Goal: Task Accomplishment & Management: Manage account settings

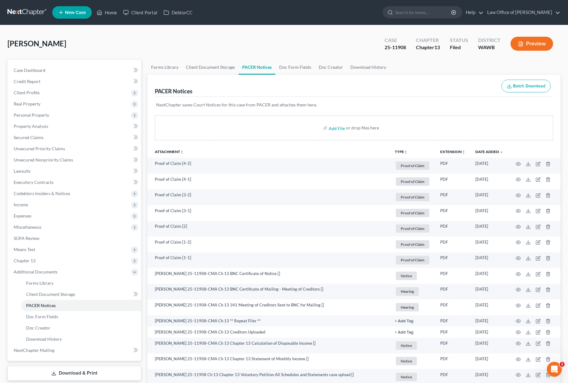
click at [39, 20] on nav "Home New Case Client Portal DebtorCC Law Office of Lisa S. Tse lisa@lisatselaw.…" at bounding box center [284, 12] width 568 height 25
click at [35, 14] on link at bounding box center [27, 12] width 40 height 11
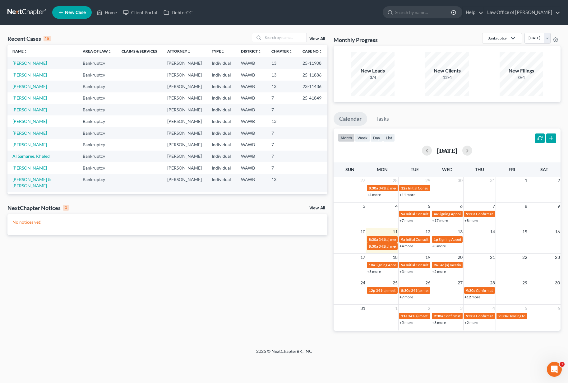
click at [32, 77] on link "[PERSON_NAME]" at bounding box center [29, 74] width 35 height 5
select select "0"
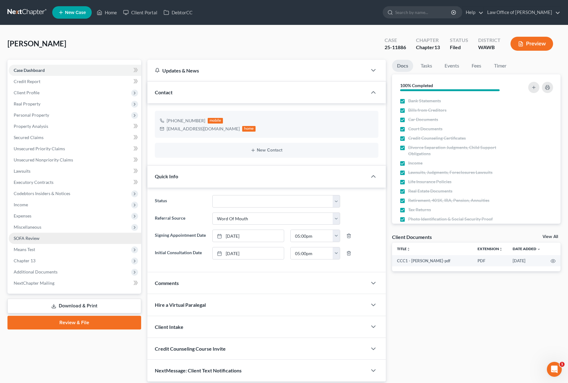
click at [67, 241] on link "SOFA Review" at bounding box center [75, 238] width 132 height 11
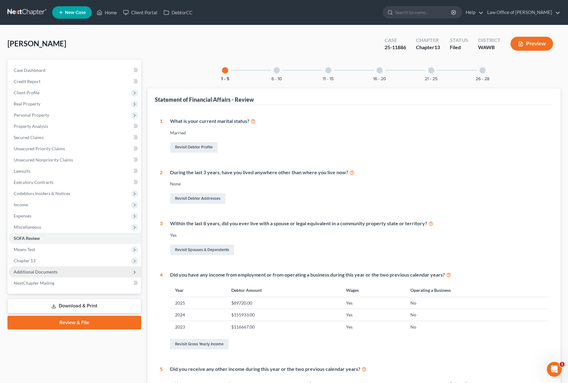
click at [68, 269] on span "Additional Documents" at bounding box center [75, 271] width 132 height 11
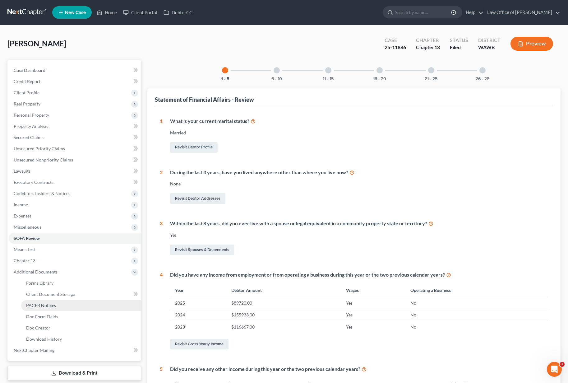
click at [69, 306] on link "PACER Notices" at bounding box center [81, 305] width 120 height 11
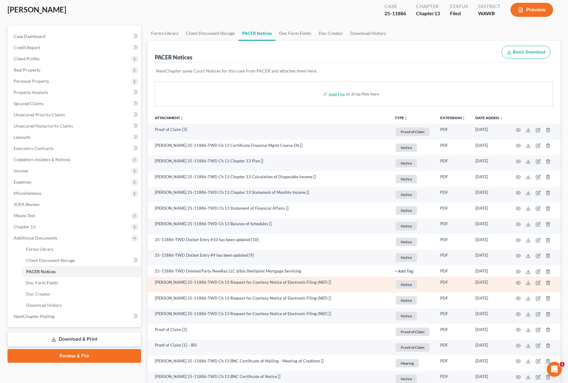
scroll to position [47, 0]
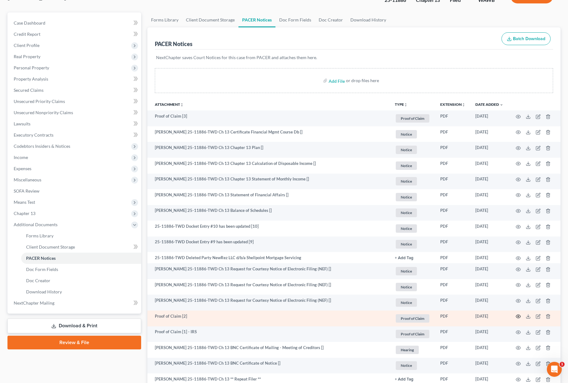
click at [516, 315] on icon "button" at bounding box center [518, 316] width 5 height 3
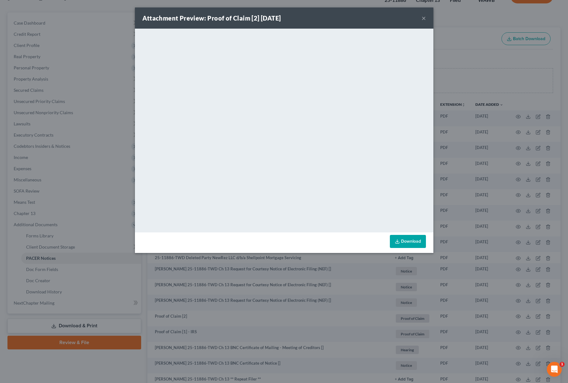
click at [466, 140] on div "Attachment Preview: Proof of Claim [2] 07/15/2025 × <object ng-attr-data='https…" at bounding box center [284, 191] width 568 height 383
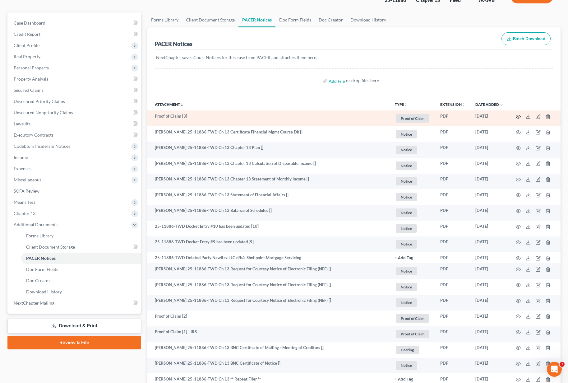
click at [520, 116] on icon "button" at bounding box center [518, 116] width 5 height 5
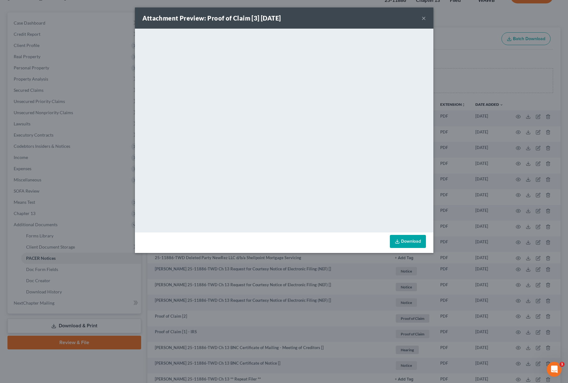
click at [471, 106] on div "Attachment Preview: Proof of Claim [3] 08/01/2025 × <object ng-attr-data='https…" at bounding box center [284, 191] width 568 height 383
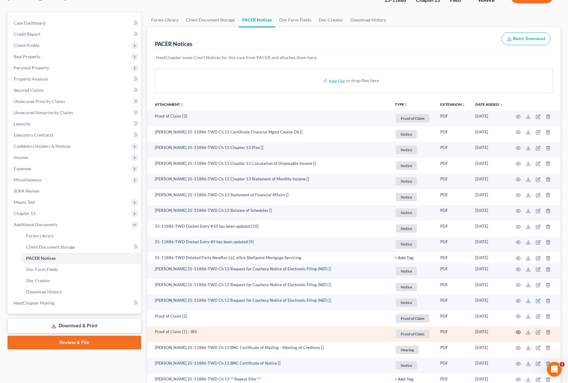
click at [518, 333] on icon "button" at bounding box center [518, 332] width 5 height 5
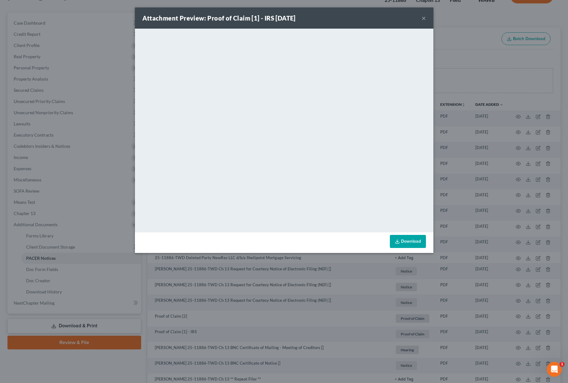
click at [423, 18] on button "×" at bounding box center [424, 17] width 4 height 7
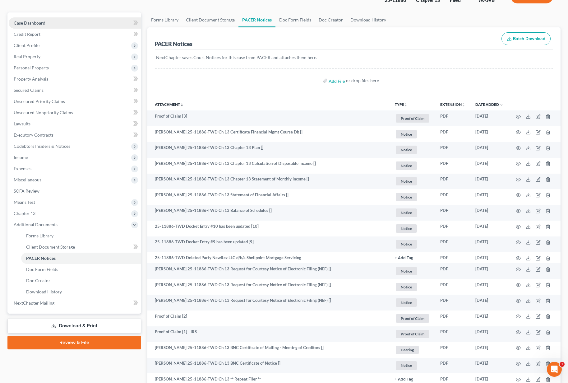
scroll to position [0, 0]
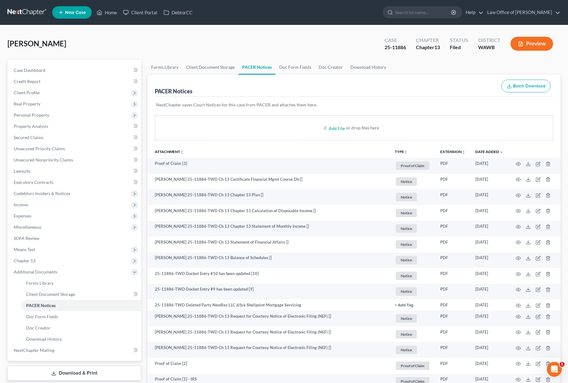
click at [28, 9] on link at bounding box center [27, 12] width 40 height 11
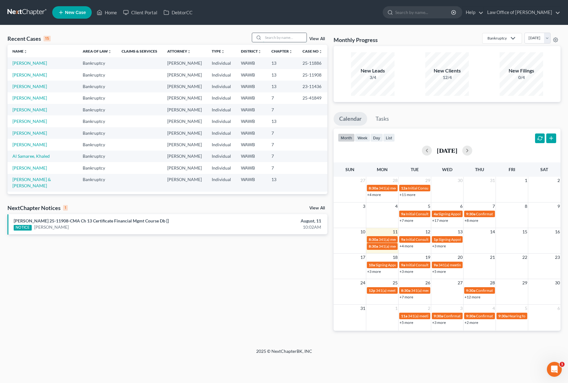
click at [288, 37] on input "search" at bounding box center [285, 37] width 44 height 9
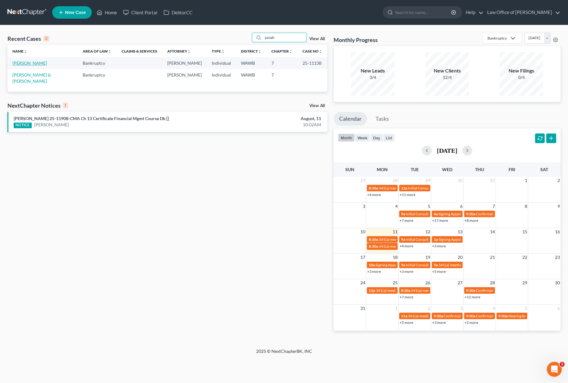
type input "josiah"
click at [33, 62] on link "[PERSON_NAME]" at bounding box center [29, 62] width 35 height 5
select select "6"
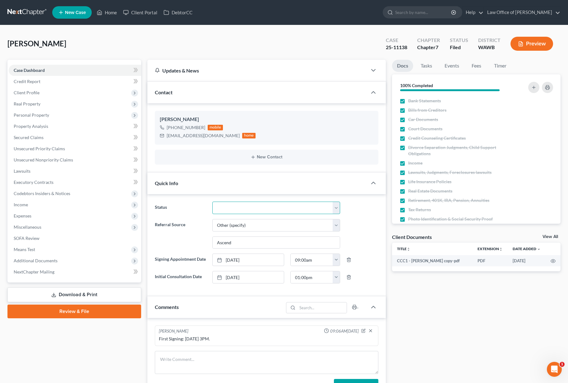
click at [230, 206] on select "Completed Discharged Dismissed Filed In Progress Lead Lost Lead Plan Confirmed …" at bounding box center [276, 207] width 128 height 12
select select "1"
click at [429, 68] on link "Tasks" at bounding box center [426, 66] width 21 height 12
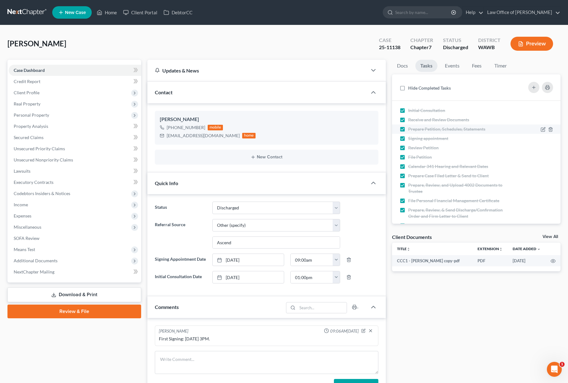
scroll to position [16, 0]
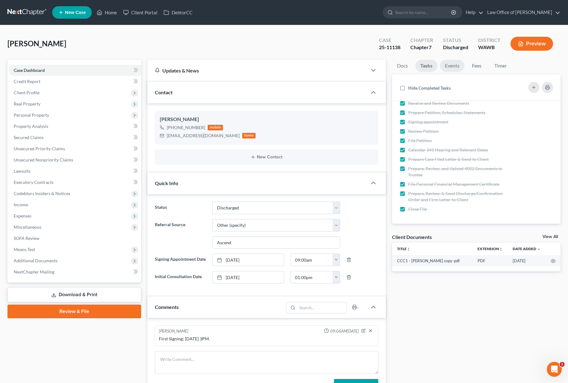
click at [455, 65] on link "Events" at bounding box center [452, 66] width 25 height 12
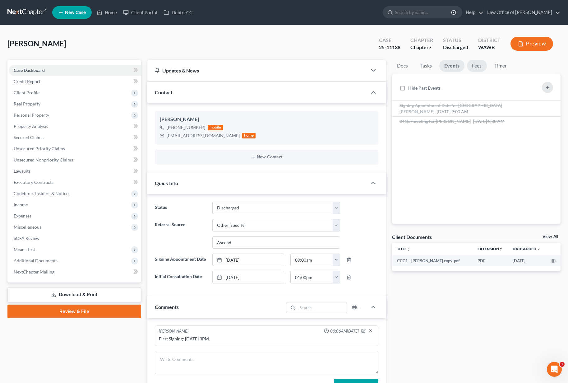
click at [483, 67] on link "Fees" at bounding box center [477, 66] width 20 height 12
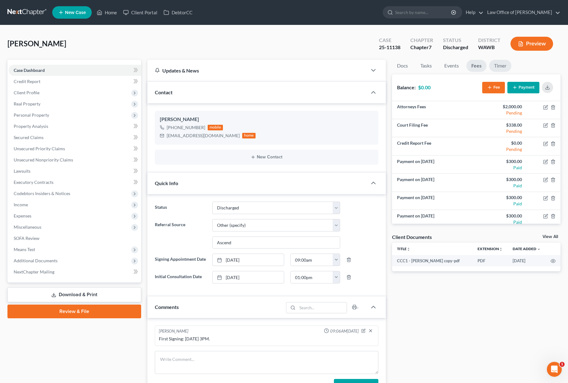
click at [506, 66] on link "Timer" at bounding box center [500, 66] width 22 height 12
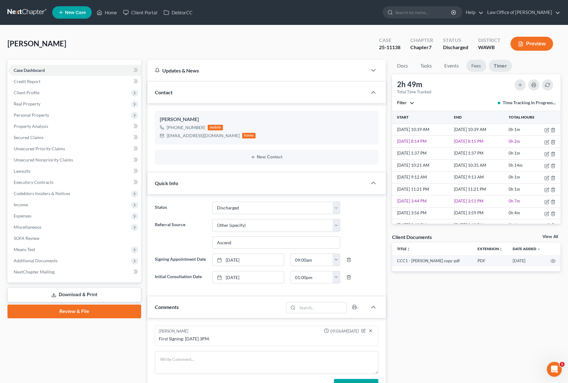
click at [476, 69] on link "Fees" at bounding box center [476, 66] width 20 height 12
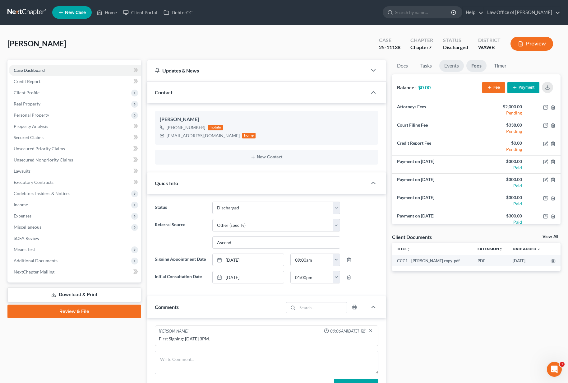
click at [454, 69] on link "Events" at bounding box center [451, 66] width 25 height 12
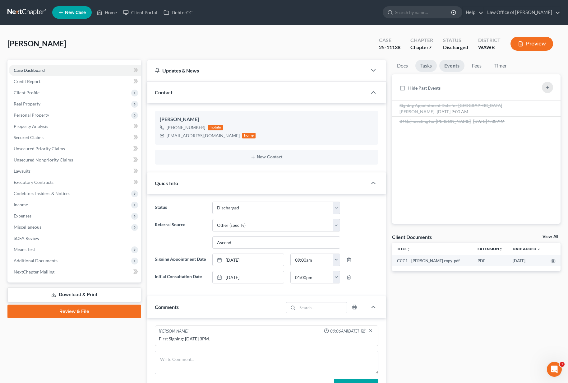
click at [429, 66] on link "Tasks" at bounding box center [425, 66] width 21 height 12
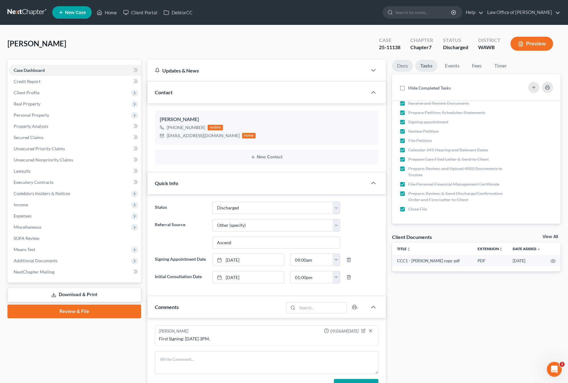
click at [399, 67] on link "Docs" at bounding box center [402, 66] width 21 height 12
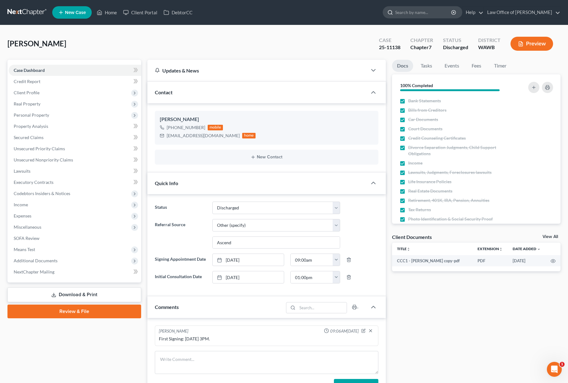
click at [432, 15] on input "search" at bounding box center [423, 13] width 57 height 12
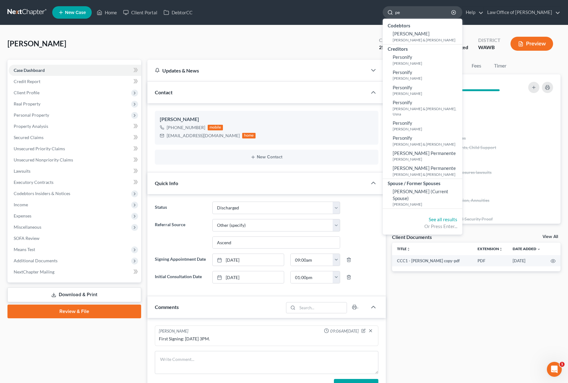
type input "p"
type input "[PERSON_NAME]"
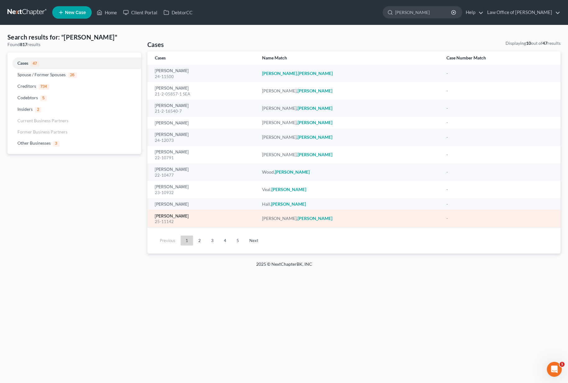
click at [167, 217] on link "[PERSON_NAME]" at bounding box center [172, 216] width 34 height 4
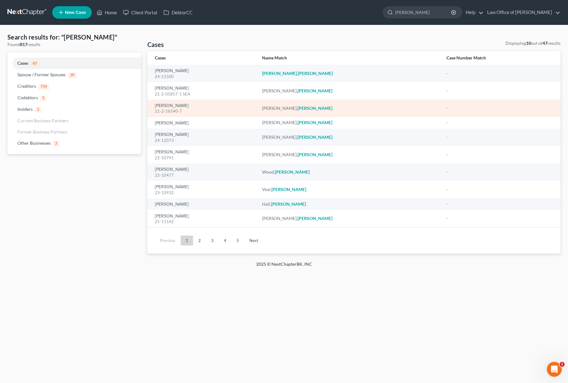
select select "3"
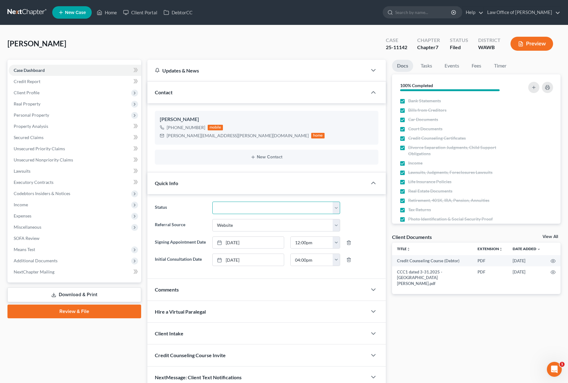
click at [226, 205] on select "Completed Discharged Dismissed Filed In Progress Lead Lost Lead Plan Confirmed …" at bounding box center [276, 207] width 128 height 12
select select "1"
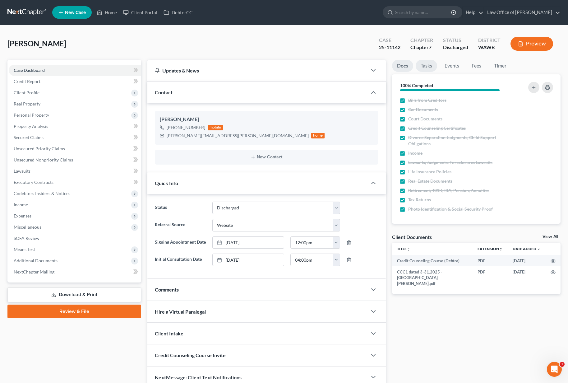
click at [427, 64] on link "Tasks" at bounding box center [426, 66] width 21 height 12
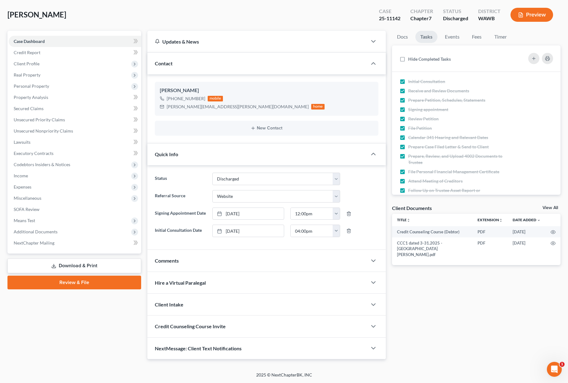
scroll to position [0, 0]
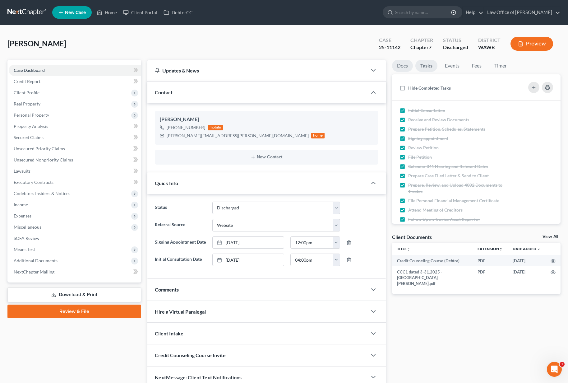
click at [400, 70] on link "Docs" at bounding box center [402, 66] width 21 height 12
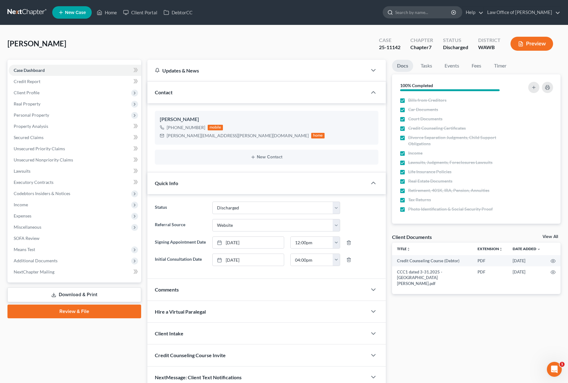
click at [427, 14] on input "search" at bounding box center [423, 13] width 57 height 12
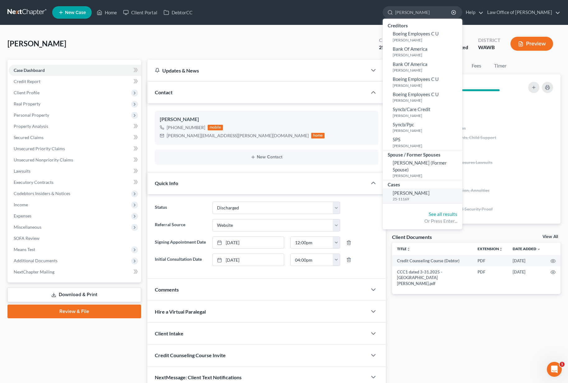
type input "[PERSON_NAME]"
click at [428, 189] on link "[PERSON_NAME] 25-11169" at bounding box center [423, 195] width 80 height 15
select select "3"
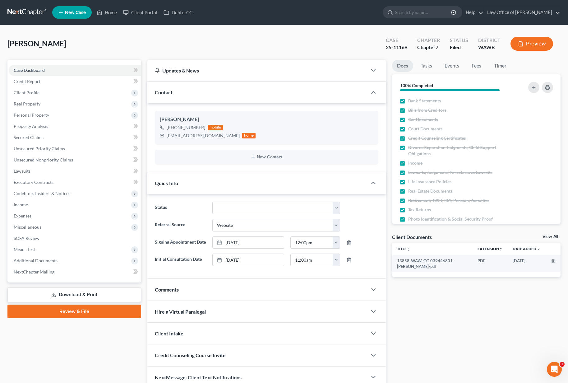
scroll to position [10, 0]
click at [429, 65] on link "Tasks" at bounding box center [426, 66] width 21 height 12
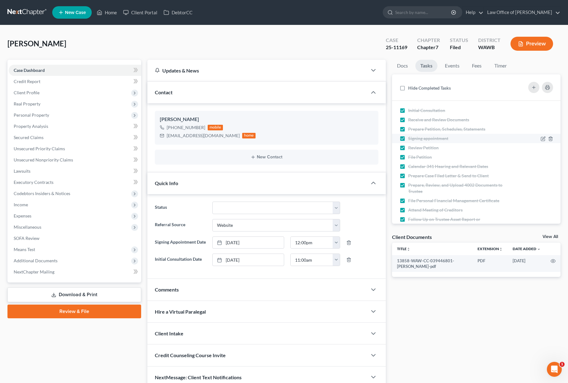
scroll to position [41, 0]
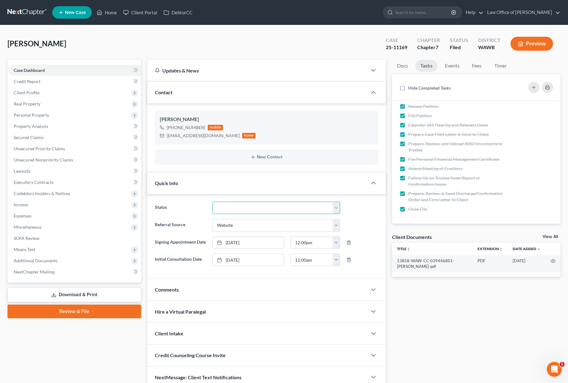
click at [256, 207] on select "Completed Discharged Dismissed Filed In Progress Lead Lost Lead Plan Confirmed …" at bounding box center [276, 207] width 128 height 12
select select "1"
click at [420, 9] on input "search" at bounding box center [423, 13] width 57 height 12
type input "[PERSON_NAME]"
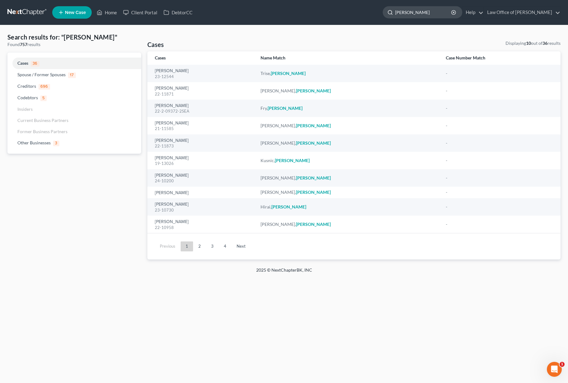
click at [435, 17] on input "[PERSON_NAME]" at bounding box center [423, 13] width 57 height 12
drag, startPoint x: 435, startPoint y: 17, endPoint x: 299, endPoint y: 4, distance: 136.5
click at [299, 4] on nav "Home New Case Client Portal DebtorCC Law Office of [PERSON_NAME] Tse [EMAIL_ADD…" at bounding box center [284, 12] width 568 height 25
type input "saxon"
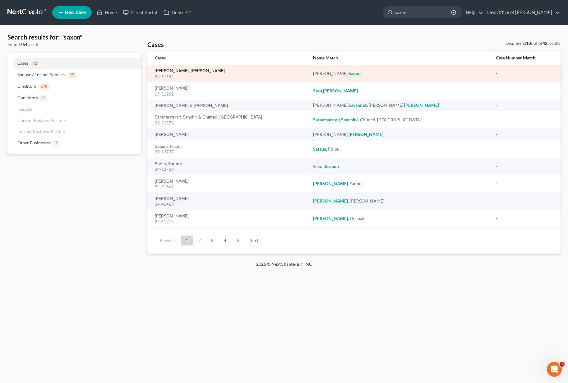
click at [159, 70] on link "[PERSON_NAME], [PERSON_NAME]" at bounding box center [190, 71] width 70 height 4
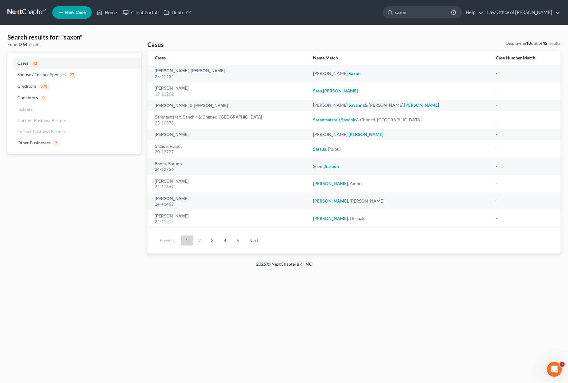
select select "6"
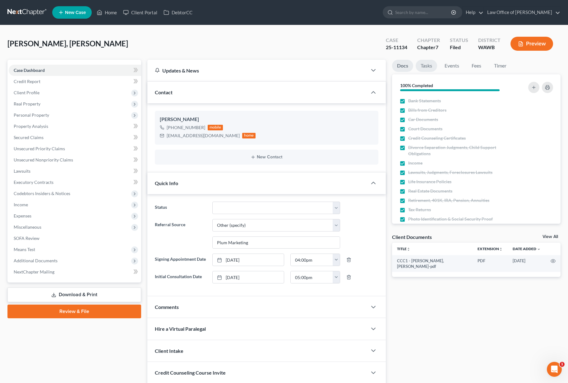
click at [419, 67] on link "Tasks" at bounding box center [426, 66] width 21 height 12
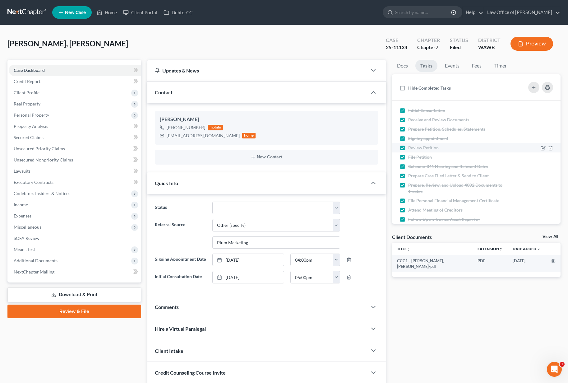
scroll to position [41, 0]
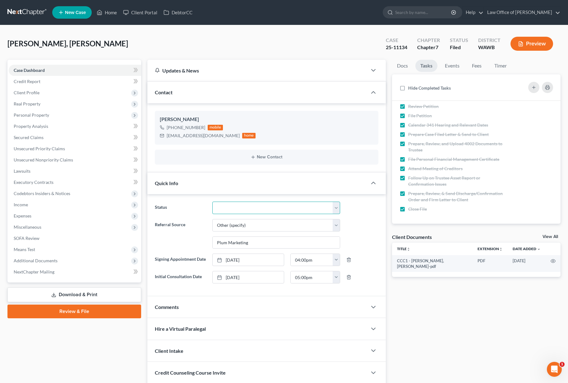
click at [298, 207] on select "Completed Discharged Dismissed Filed In Progress Lead Lost Lead Plan Confirmed …" at bounding box center [276, 207] width 128 height 12
select select "1"
click at [457, 63] on link "Events" at bounding box center [452, 66] width 25 height 12
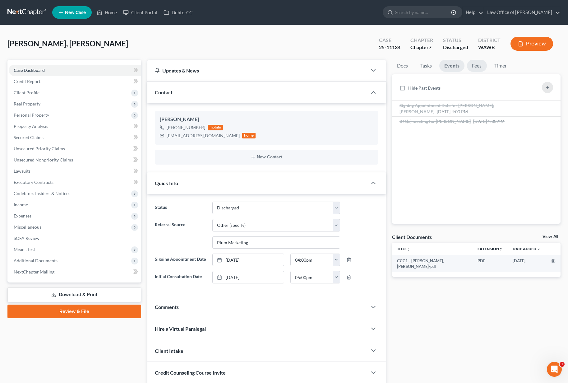
click at [474, 70] on link "Fees" at bounding box center [477, 66] width 20 height 12
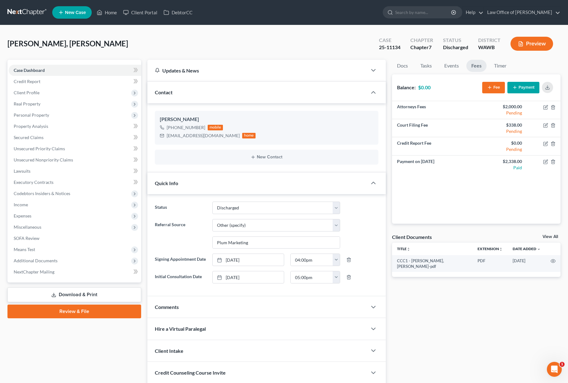
click at [432, 18] on form at bounding box center [423, 12] width 80 height 12
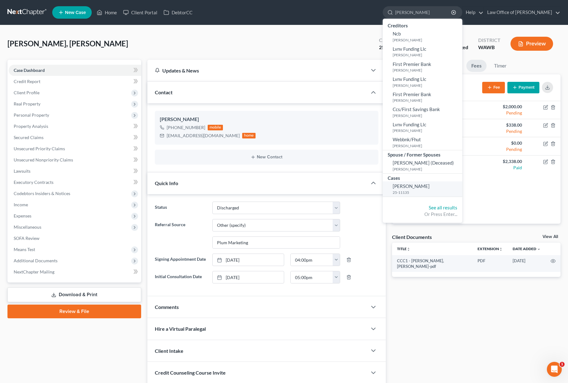
type input "[PERSON_NAME]"
click at [421, 189] on link "[PERSON_NAME] 25-11135" at bounding box center [423, 188] width 80 height 15
select select "6"
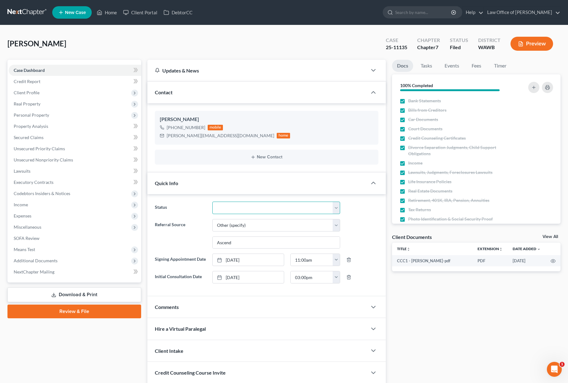
click at [290, 206] on select "Completed Discharged Dismissed Filed In Progress Lead Lost Lead Plan Confirmed …" at bounding box center [276, 207] width 128 height 12
select select "1"
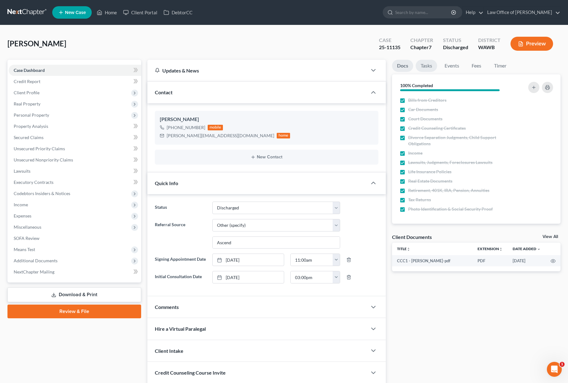
click at [425, 64] on link "Tasks" at bounding box center [426, 66] width 21 height 12
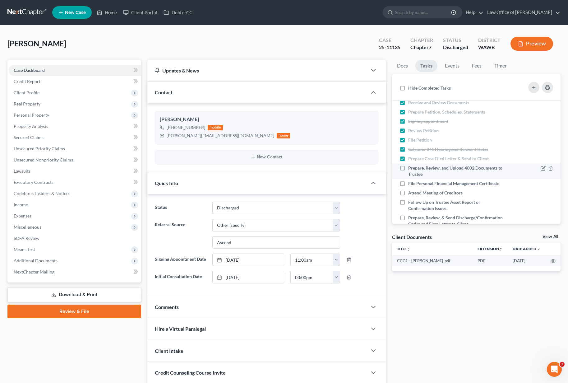
scroll to position [36, 0]
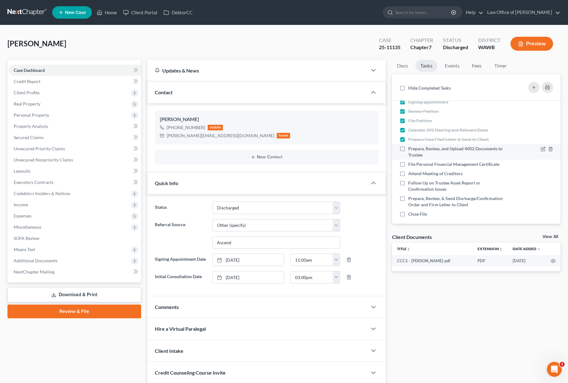
click at [408, 149] on label "Prepare, Review, and Upload 4002 Documents to Trustee" at bounding box center [457, 151] width 98 height 12
click at [411, 149] on input "Prepare, Review, and Upload 4002 Documents to Trustee" at bounding box center [413, 147] width 4 height 4
checkbox input "true"
click at [408, 164] on label "File Personal Financial Management Certificate" at bounding box center [456, 164] width 96 height 6
click at [411, 164] on input "File Personal Financial Management Certificate" at bounding box center [413, 163] width 4 height 4
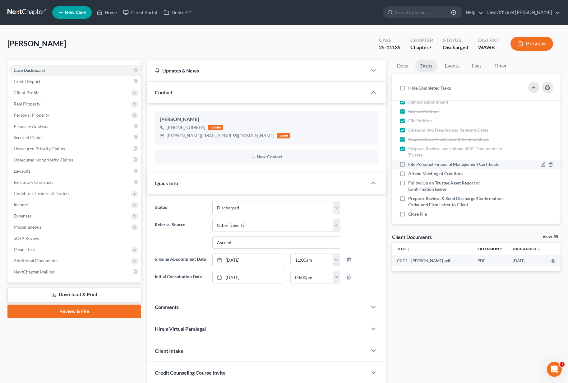
checkbox input "true"
click at [408, 173] on label "Attend Meeting of Creditors" at bounding box center [437, 173] width 59 height 6
click at [411, 173] on input "Attend Meeting of Creditors" at bounding box center [413, 172] width 4 height 4
checkbox input "true"
click at [408, 182] on label "Follow Up on Trustee Asset Report or Confirmation Issues" at bounding box center [457, 186] width 98 height 12
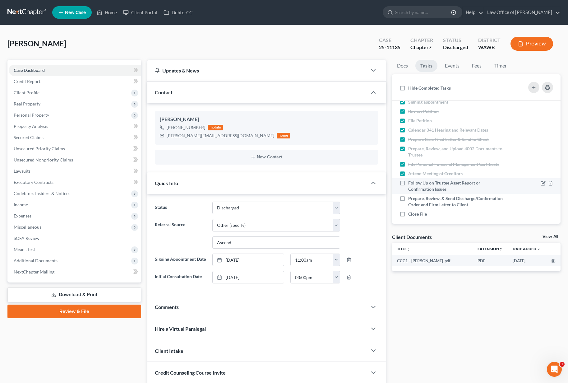
click at [411, 182] on input "Follow Up on Trustee Asset Report or Confirmation Issues" at bounding box center [413, 182] width 4 height 4
checkbox input "true"
click at [408, 196] on label "Prepare, Review, & Send Discharge/Confirmation Order and Firm Letter to Client" at bounding box center [457, 201] width 98 height 12
click at [411, 196] on input "Prepare, Review, & Send Discharge/Confirmation Order and Firm Letter to Client" at bounding box center [413, 197] width 4 height 4
checkbox input "true"
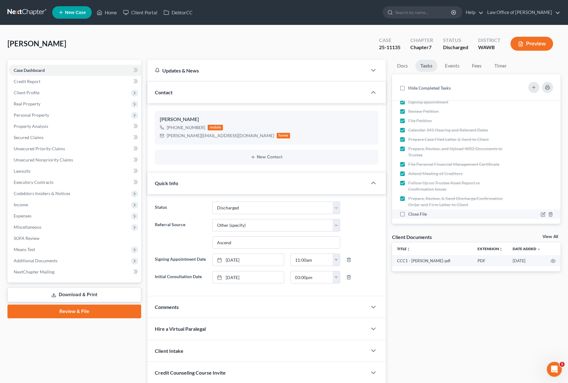
click at [408, 214] on label "Close File" at bounding box center [420, 214] width 24 height 6
click at [411, 214] on input "Close File" at bounding box center [413, 213] width 4 height 4
checkbox input "true"
click at [452, 70] on link "Events" at bounding box center [452, 66] width 25 height 12
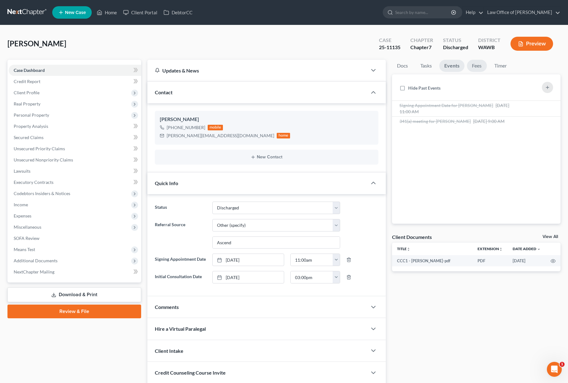
click at [477, 69] on link "Fees" at bounding box center [477, 66] width 20 height 12
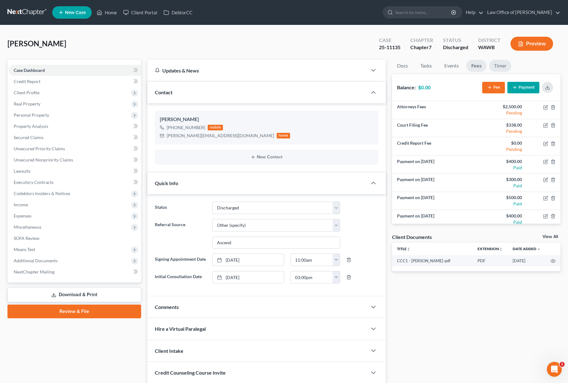
click at [504, 67] on link "Timer" at bounding box center [500, 66] width 22 height 12
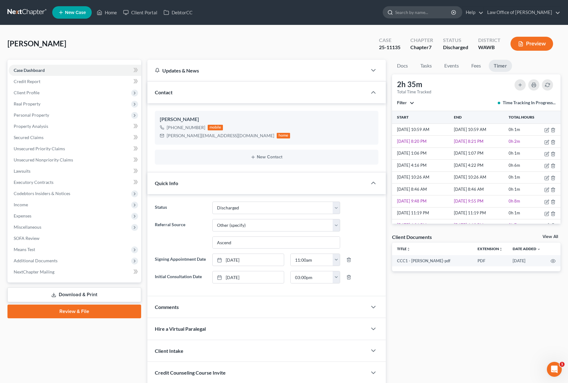
click at [422, 16] on input "search" at bounding box center [423, 13] width 57 height 12
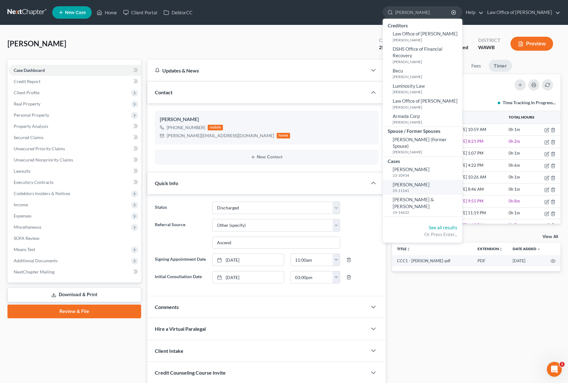
type input "[PERSON_NAME]"
click at [425, 182] on span "[PERSON_NAME]" at bounding box center [411, 185] width 37 height 6
select select "6"
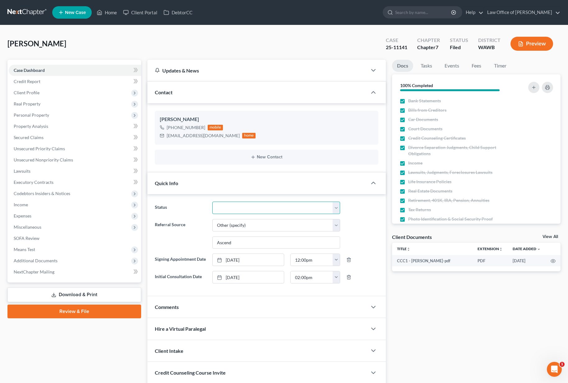
click at [254, 210] on select "Completed Discharged Dismissed Filed In Progress Lead Lost Lead Plan Confirmed …" at bounding box center [276, 207] width 128 height 12
select select "1"
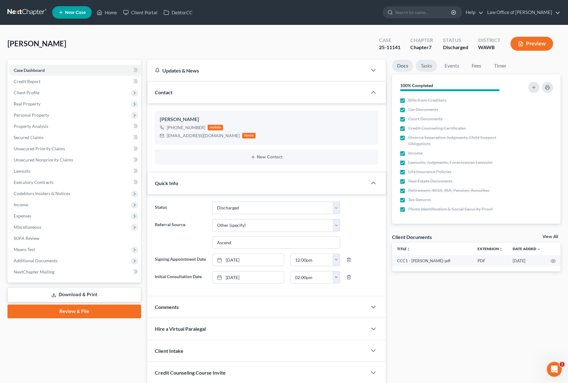
click at [429, 68] on link "Tasks" at bounding box center [426, 66] width 21 height 12
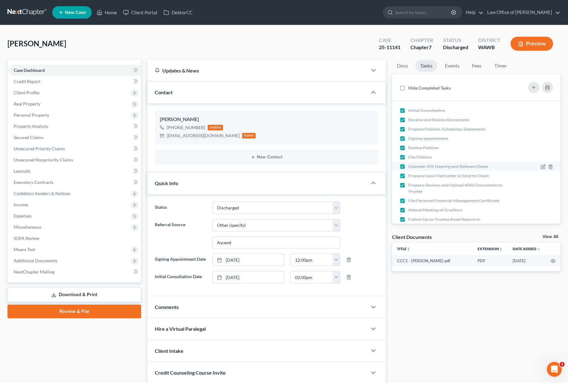
scroll to position [41, 0]
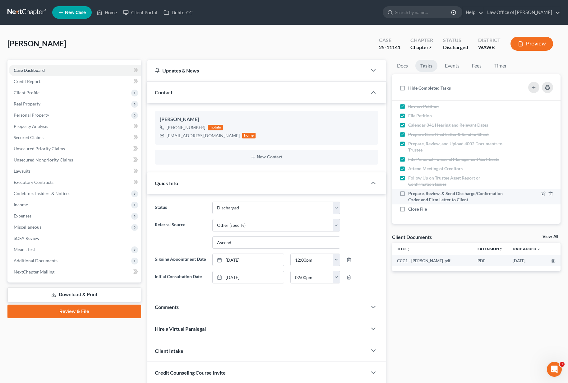
click at [408, 195] on label "Prepare, Review, & Send Discharge/Confirmation Order and Firm Letter to Client" at bounding box center [457, 196] width 98 height 12
click at [411, 194] on input "Prepare, Review, & Send Discharge/Confirmation Order and Firm Letter to Client" at bounding box center [413, 192] width 4 height 4
checkbox input "true"
click at [408, 211] on label "Close File" at bounding box center [420, 209] width 24 height 6
click at [411, 210] on input "Close File" at bounding box center [413, 208] width 4 height 4
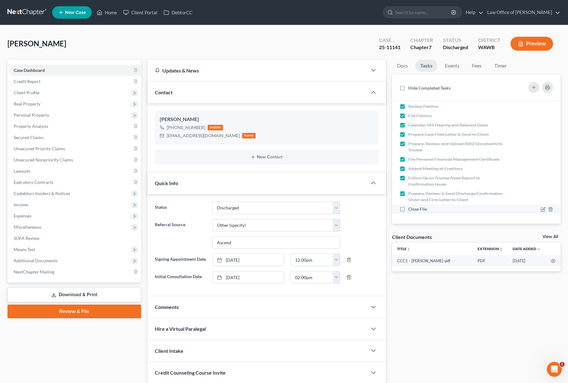
checkbox input "true"
click at [432, 15] on input "search" at bounding box center [423, 13] width 57 height 12
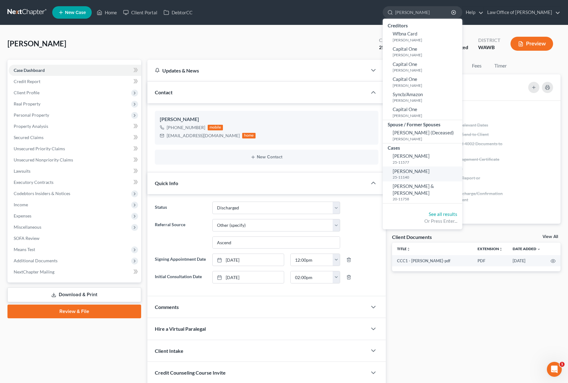
type input "[PERSON_NAME]"
click at [430, 174] on span "[PERSON_NAME]" at bounding box center [411, 171] width 37 height 6
select select "6"
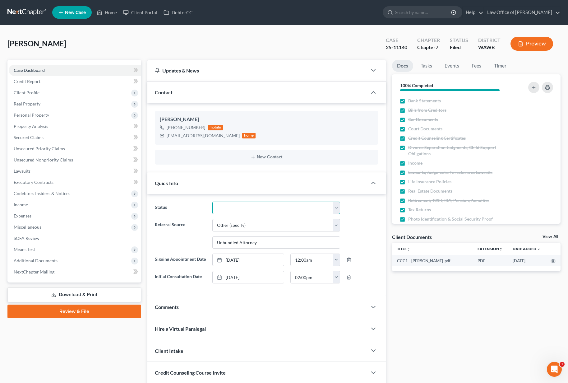
click at [237, 208] on select "Completed Discharged Dismissed Filed In Progress Lead Lost Lead Plan Confirmed …" at bounding box center [276, 207] width 128 height 12
select select "1"
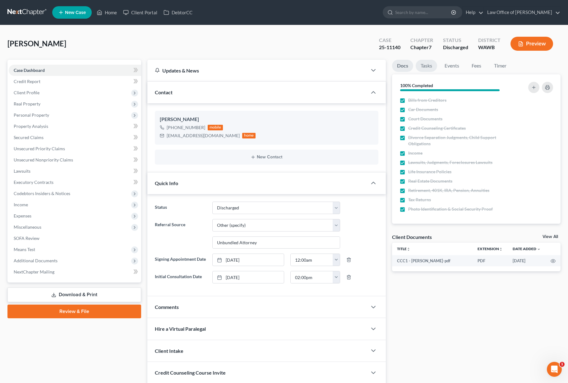
click at [429, 64] on link "Tasks" at bounding box center [426, 66] width 21 height 12
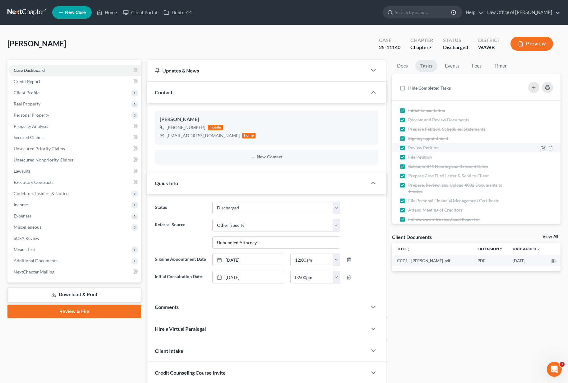
scroll to position [41, 0]
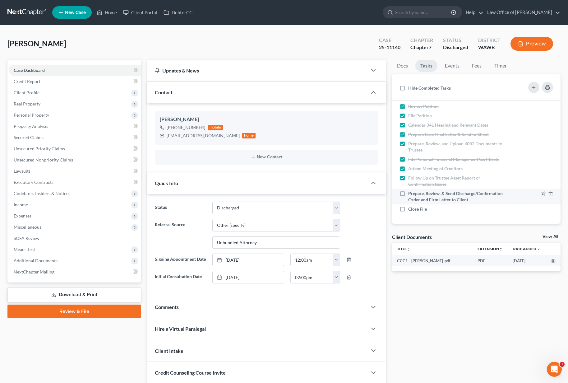
click at [408, 194] on label "Prepare, Review, & Send Discharge/Confirmation Order and Firm Letter to Client" at bounding box center [457, 196] width 98 height 12
click at [411, 194] on input "Prepare, Review, & Send Discharge/Confirmation Order and Firm Letter to Client" at bounding box center [413, 192] width 4 height 4
checkbox input "true"
click at [408, 207] on label "Close File" at bounding box center [420, 209] width 24 height 6
click at [411, 207] on input "Close File" at bounding box center [413, 208] width 4 height 4
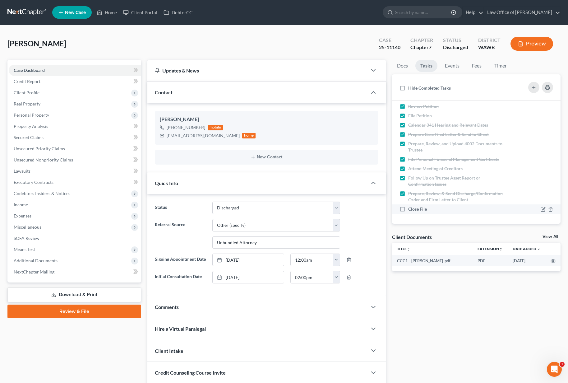
checkbox input "true"
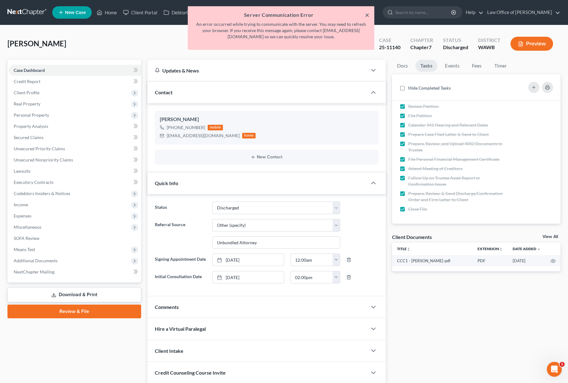
click at [367, 14] on button "×" at bounding box center [367, 14] width 4 height 7
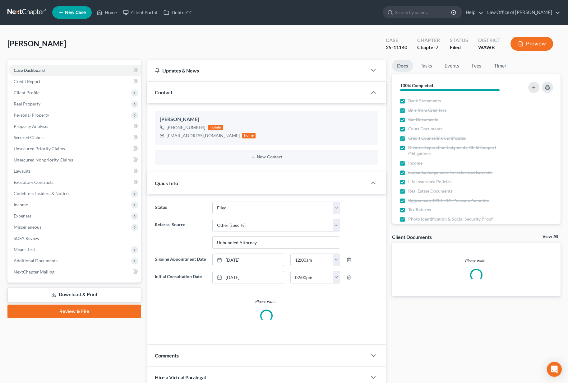
select select "3"
select select "6"
